Goal: Information Seeking & Learning: Find specific fact

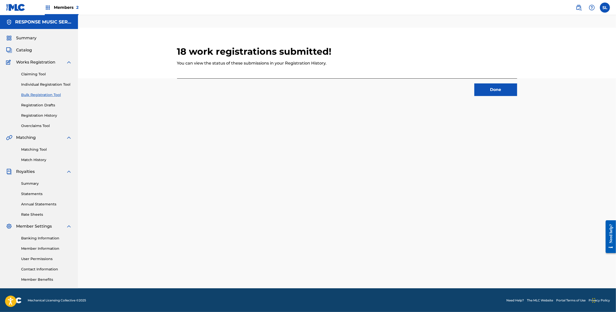
click at [47, 53] on div "Catalog" at bounding box center [39, 50] width 66 height 6
click at [19, 53] on link "Catalog" at bounding box center [19, 50] width 26 height 6
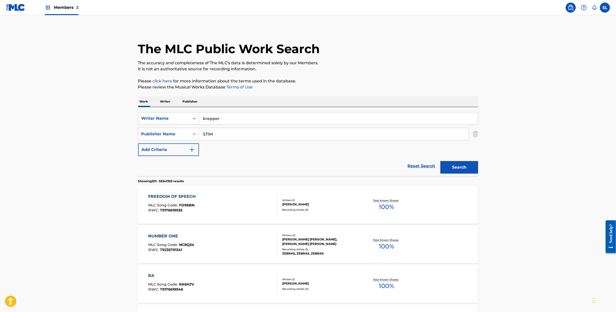
click at [582, 9] on div at bounding box center [584, 8] width 10 height 10
click at [478, 36] on div "The MLC Public Work Search" at bounding box center [308, 46] width 340 height 37
click at [155, 199] on div "FREEDOM OF SPEECH" at bounding box center [173, 196] width 50 height 6
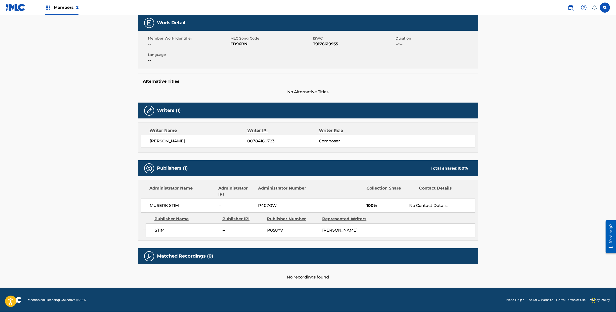
scroll to position [126, 0]
drag, startPoint x: 279, startPoint y: 215, endPoint x: 259, endPoint y: 215, distance: 19.9
click at [267, 227] on span "P058YV" at bounding box center [292, 230] width 51 height 6
copy span "P058YV"
click at [374, 227] on div "[PERSON_NAME]" at bounding box center [347, 230] width 51 height 6
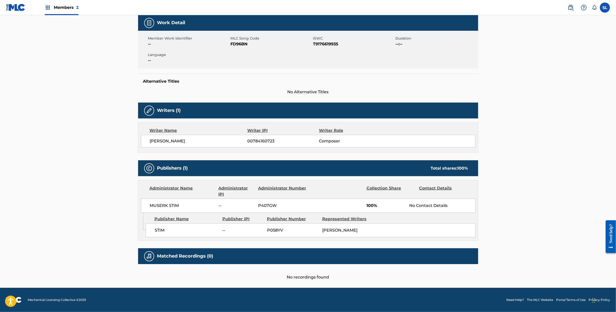
drag, startPoint x: 169, startPoint y: 122, endPoint x: 98, endPoint y: 121, distance: 70.7
click at [132, 121] on div "< Back to public search results Copy work link FREEDOM OF SPEECH Work Detail Me…" at bounding box center [308, 116] width 352 height 327
copy span "[PERSON_NAME]"
drag, startPoint x: 262, startPoint y: 122, endPoint x: 236, endPoint y: 128, distance: 26.7
click at [235, 138] on div "[PERSON_NAME] 00784160723 Composer" at bounding box center [312, 141] width 325 height 6
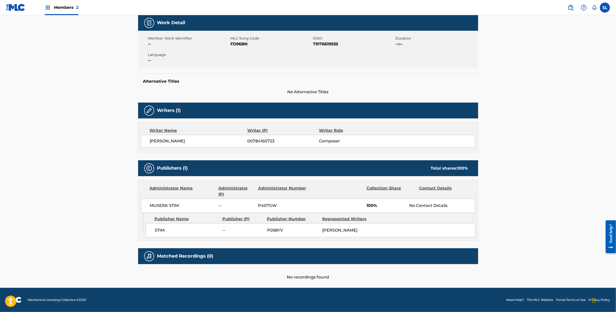
copy div "00784160723"
